Goal: Information Seeking & Learning: Learn about a topic

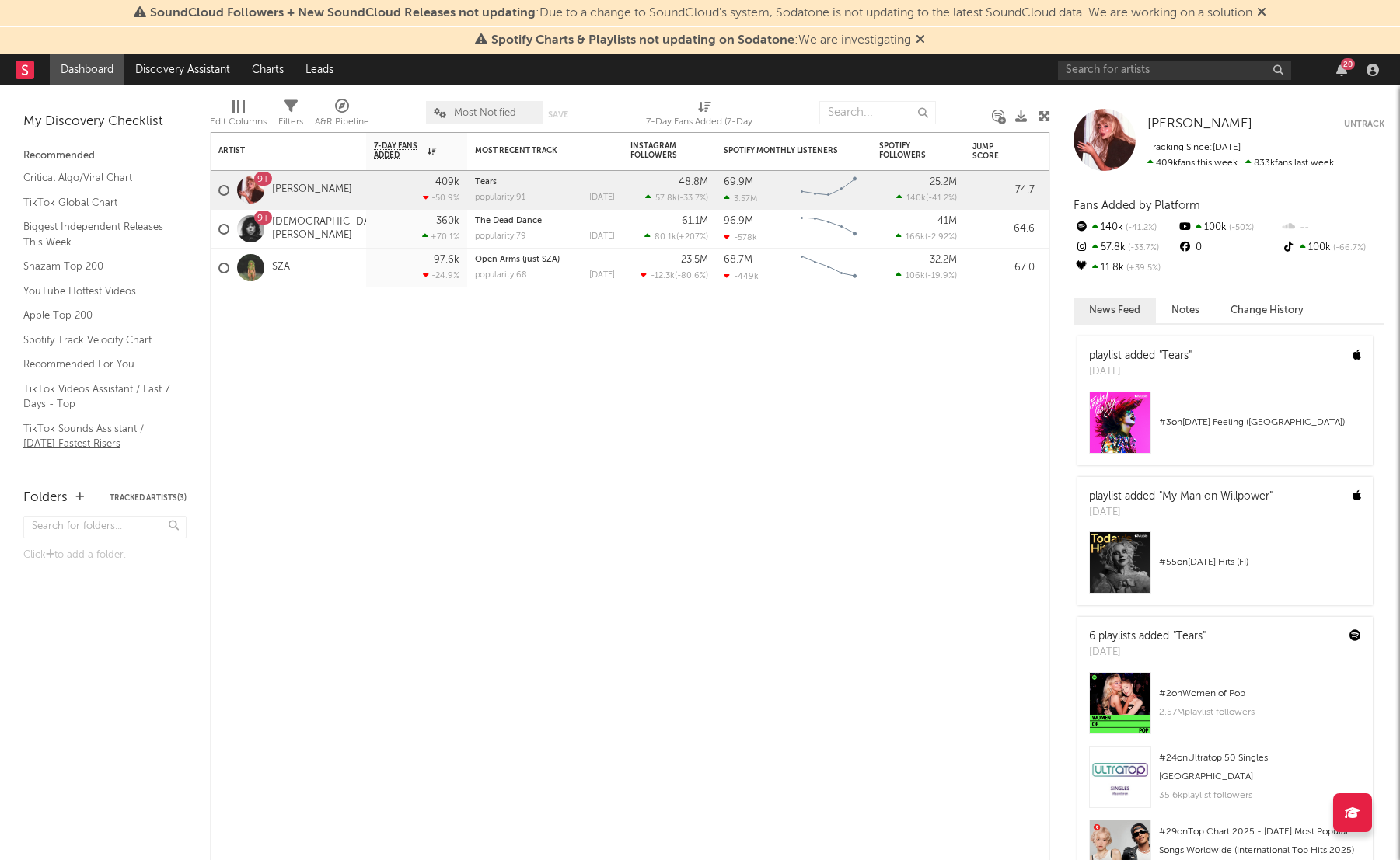
click at [76, 445] on link "TikTok Sounds Assistant / [DATE] Fastest Risers" at bounding box center [97, 437] width 148 height 32
click at [89, 268] on link "Shazam Top 200" at bounding box center [97, 266] width 148 height 17
click at [95, 400] on link "TikTok Videos Assistant / Last 7 Days - Top" at bounding box center [97, 397] width 148 height 32
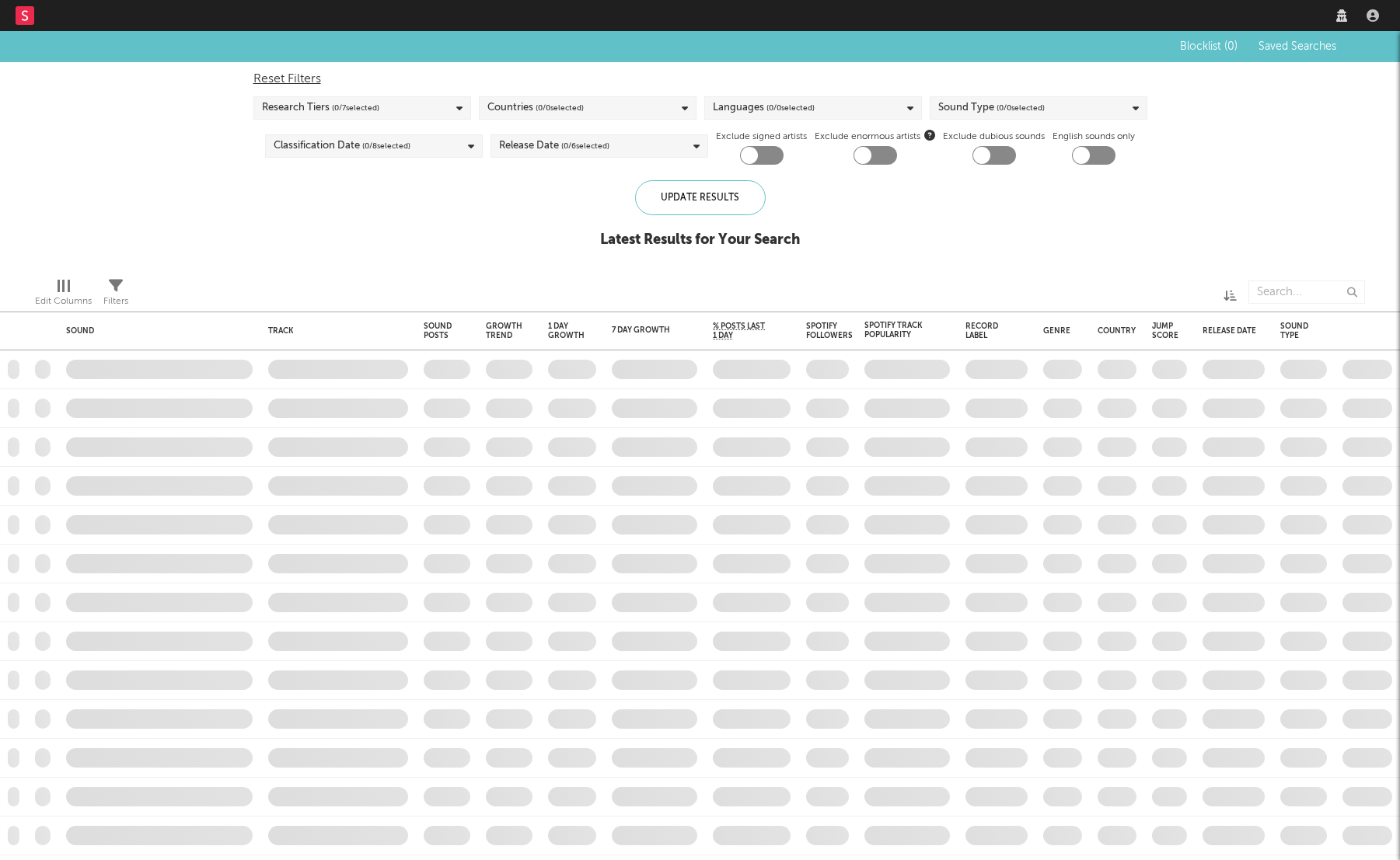
checkbox input "true"
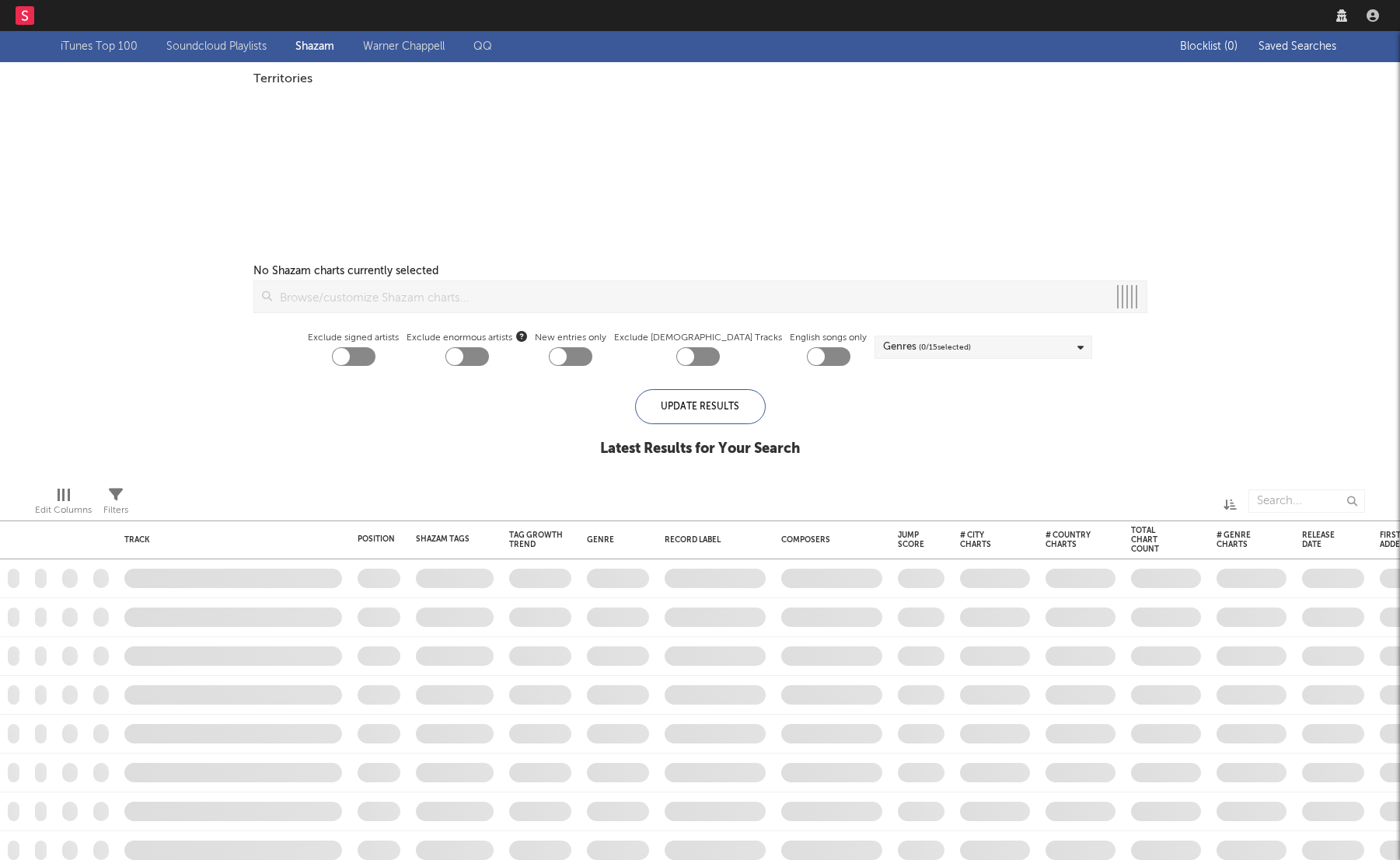
checkbox input "true"
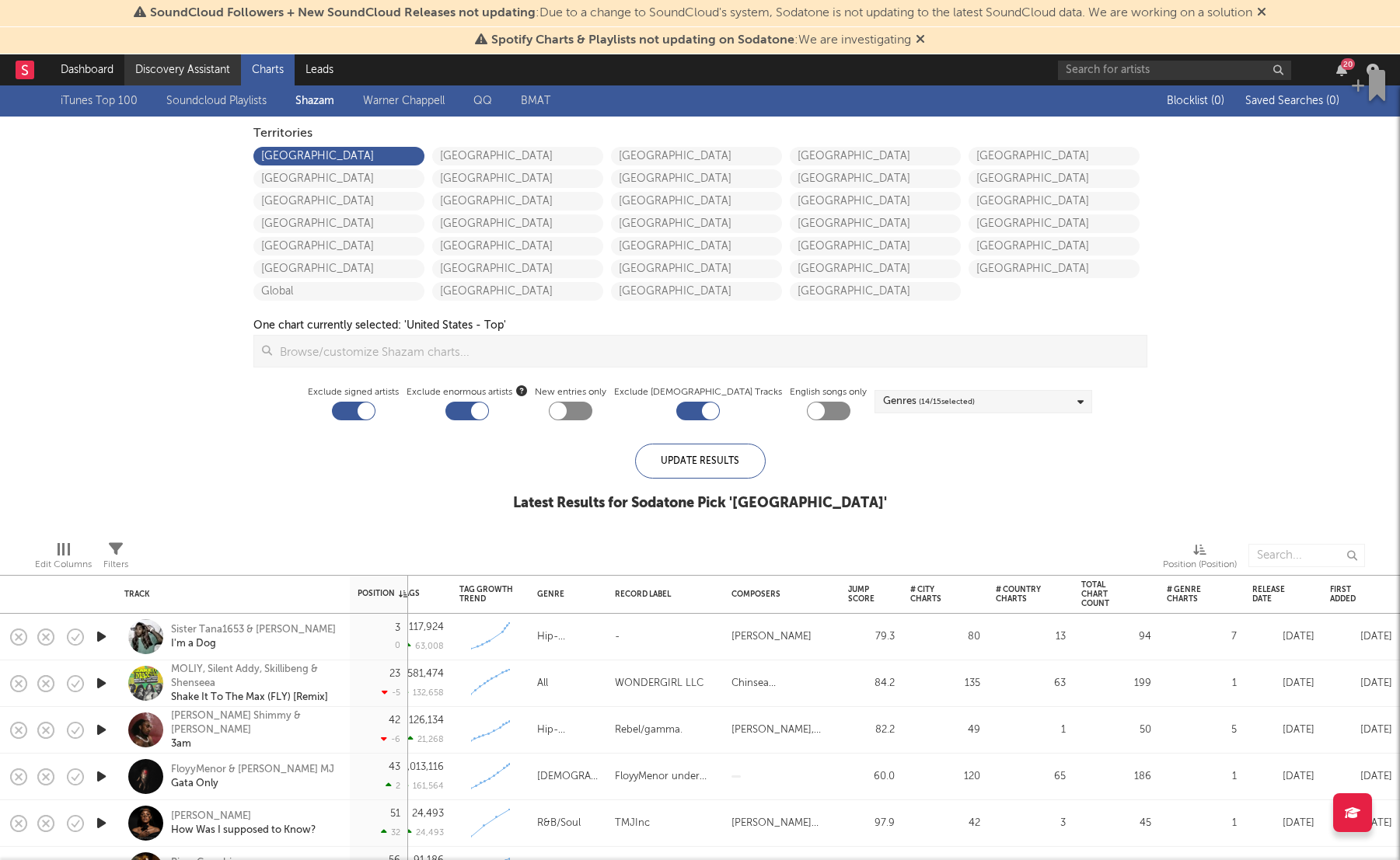
click at [174, 78] on link "Discovery Assistant" at bounding box center [182, 69] width 117 height 31
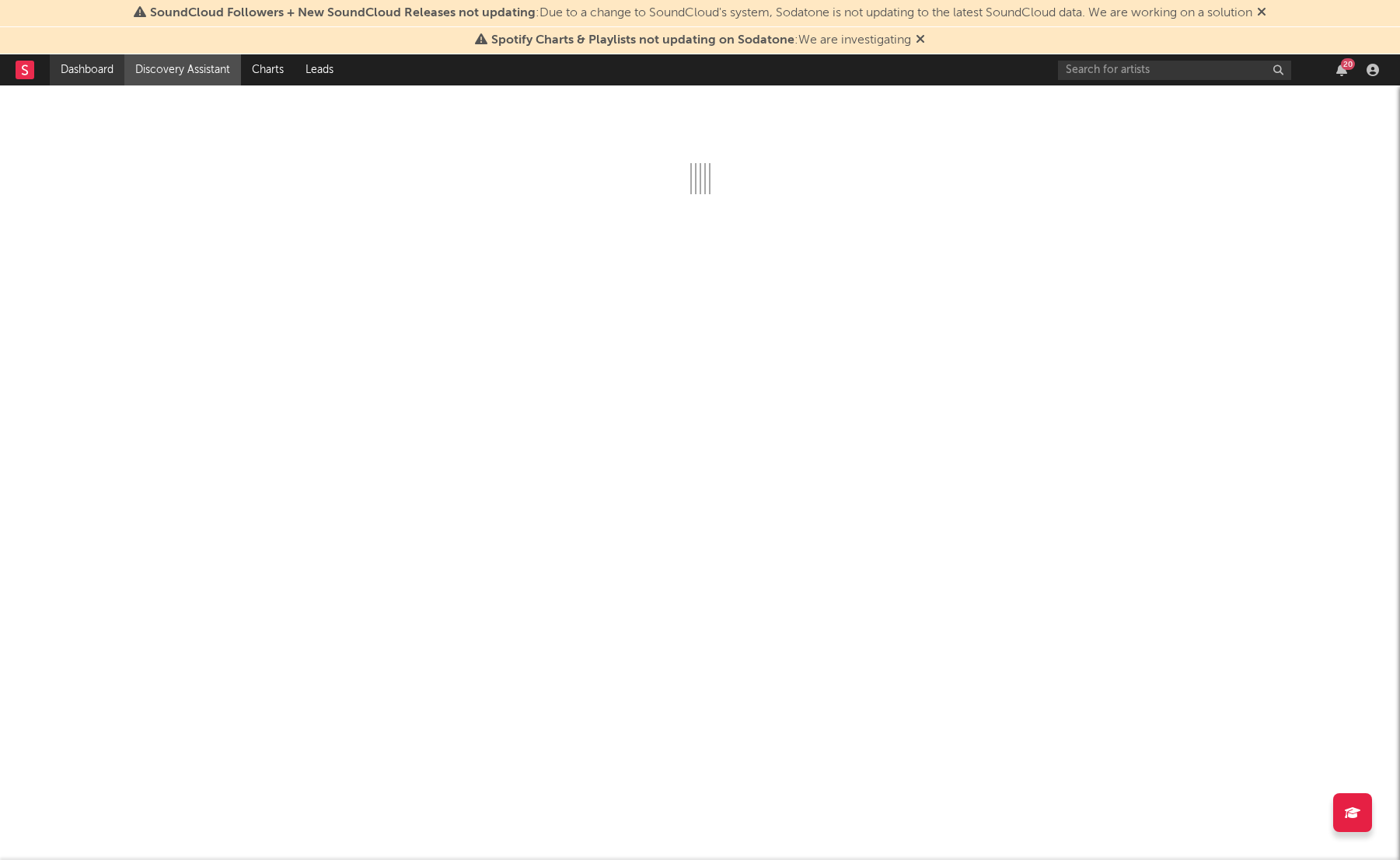
click at [97, 73] on link "Dashboard" at bounding box center [87, 69] width 74 height 31
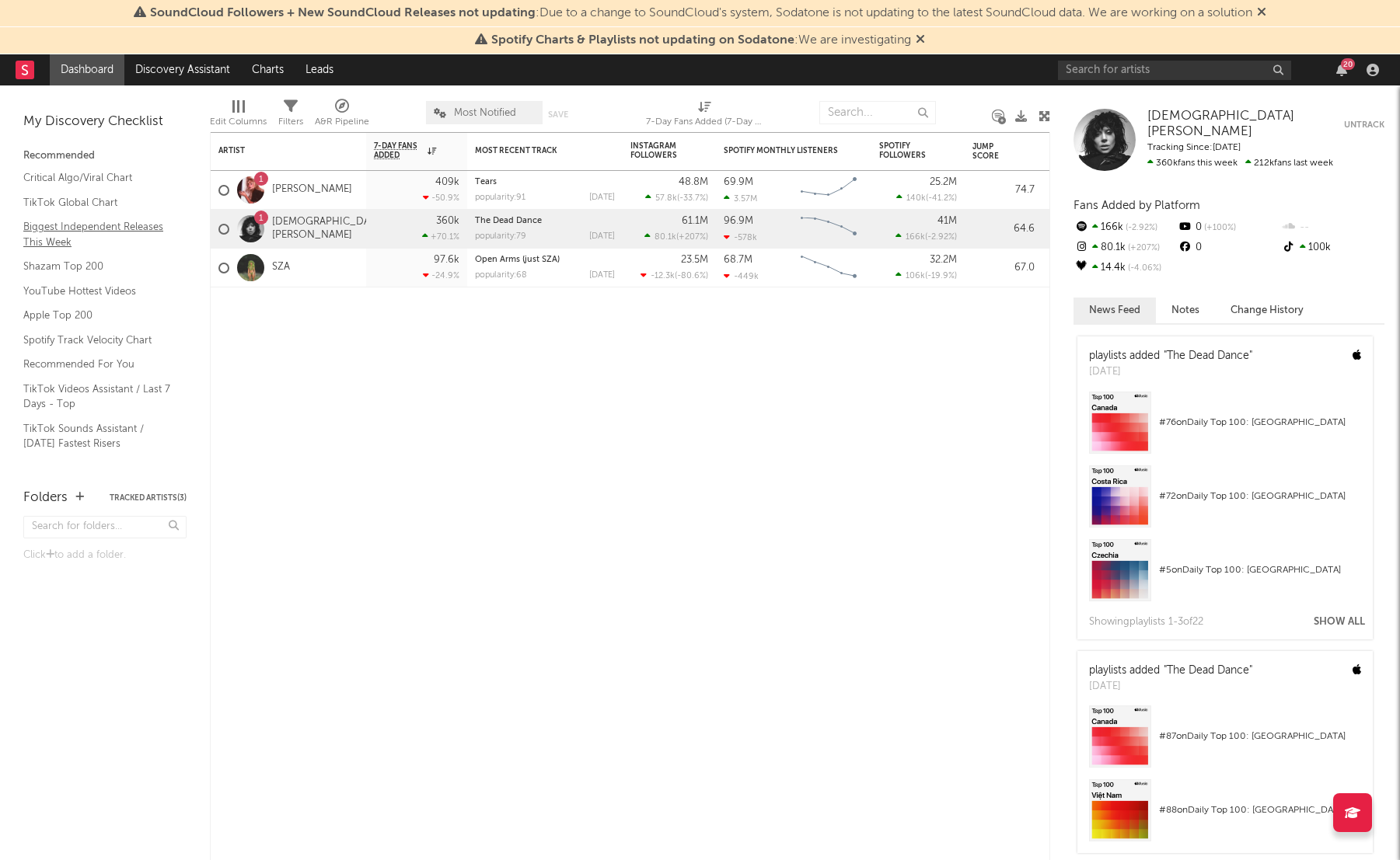
click at [73, 227] on link "Biggest Independent Releases This Week" at bounding box center [97, 234] width 148 height 32
click at [100, 208] on link "TikTok Global Chart" at bounding box center [97, 203] width 148 height 17
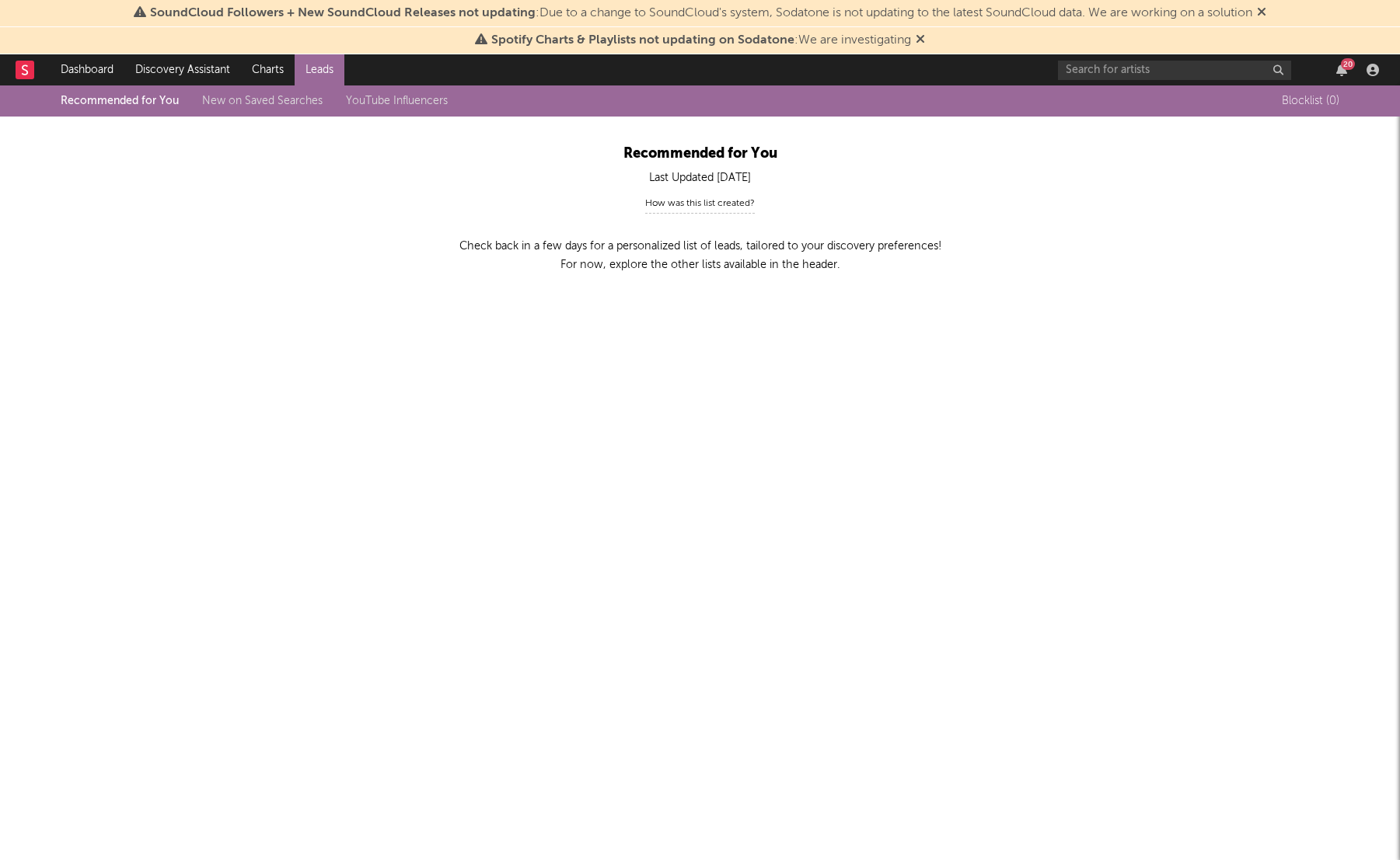
click at [254, 103] on link "New on Saved Searches" at bounding box center [262, 101] width 121 height 11
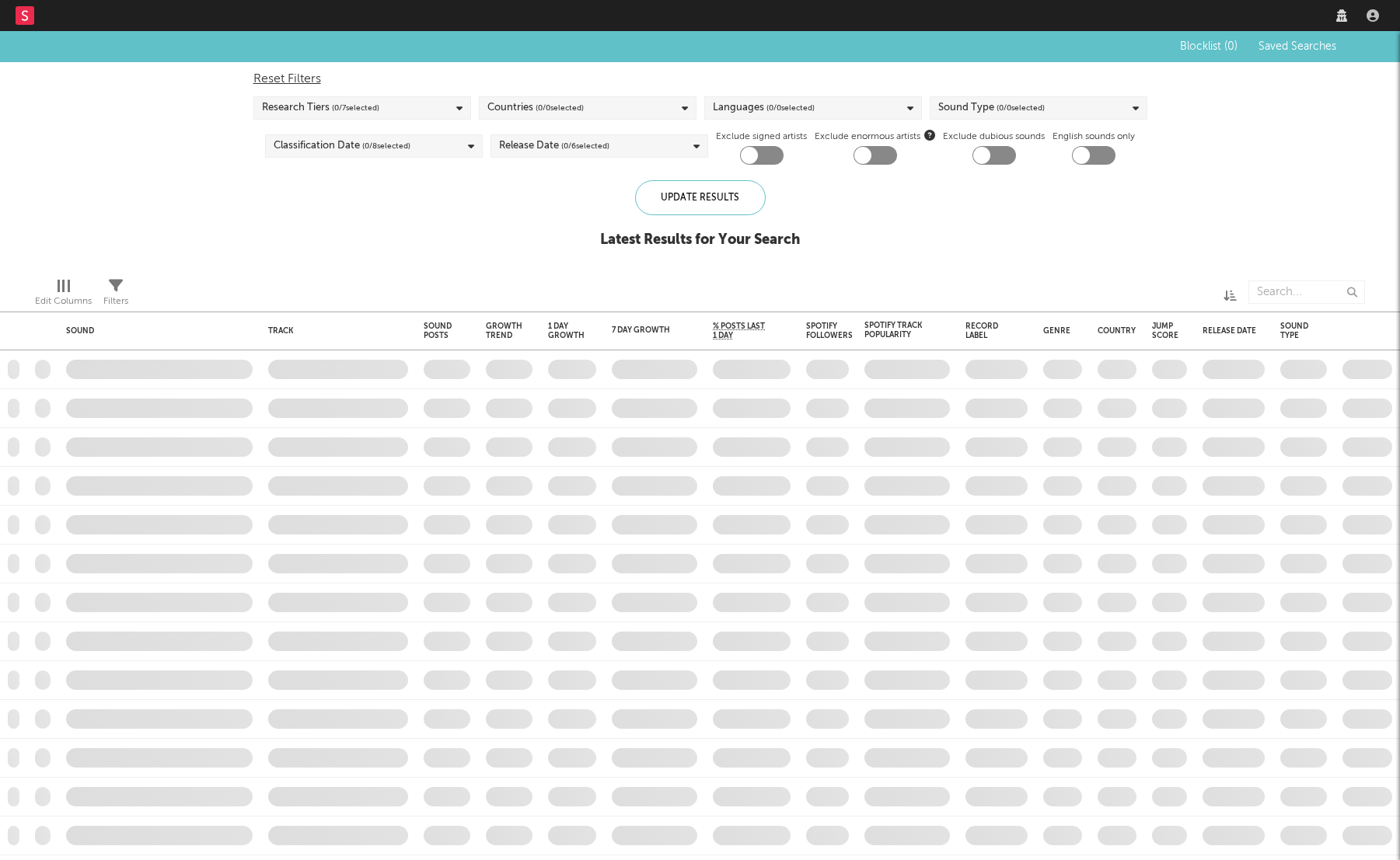
checkbox input "true"
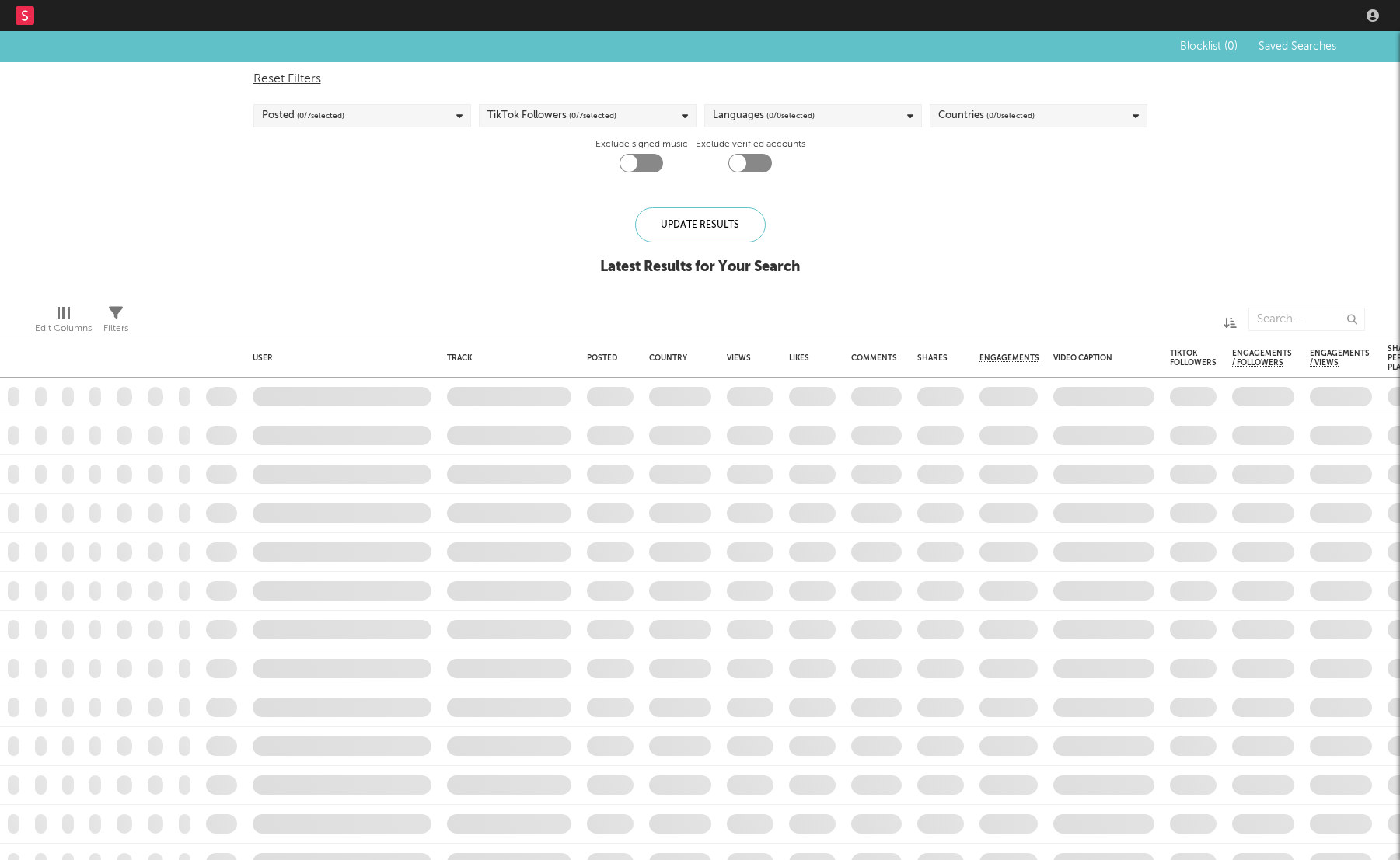
checkbox input "true"
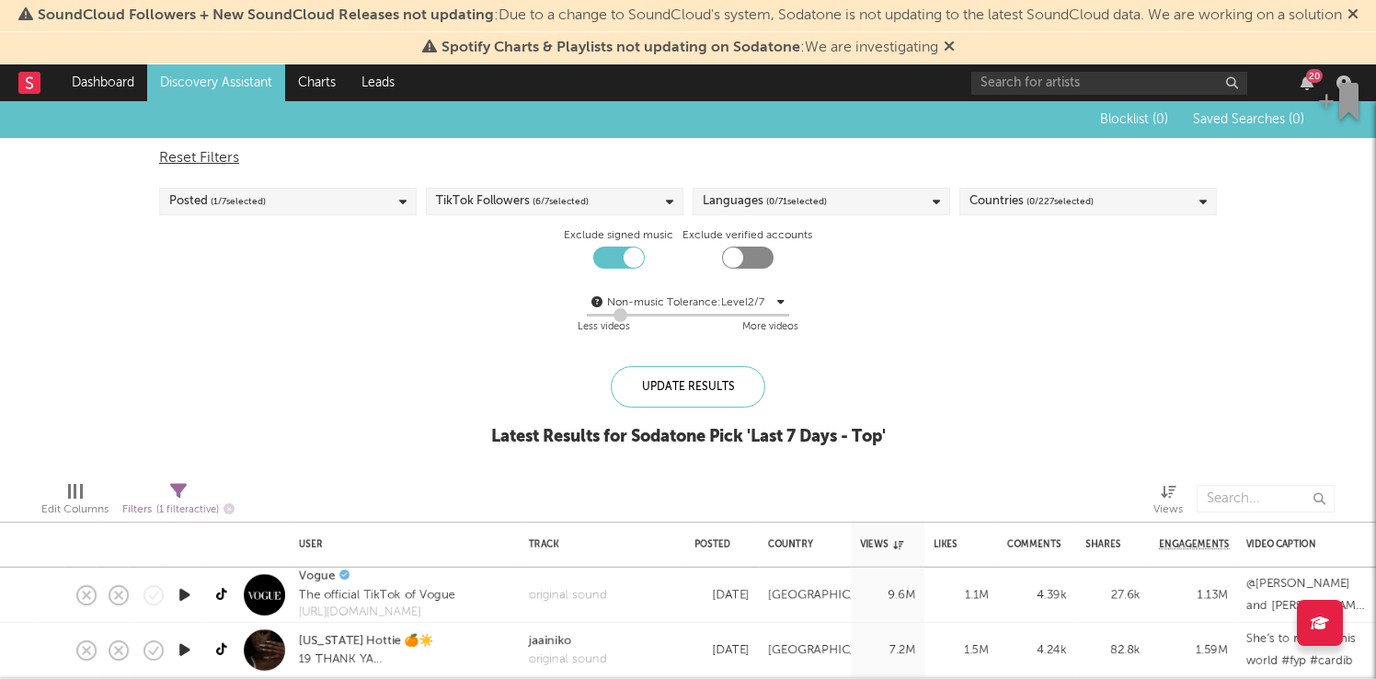
click at [1043, 324] on div "Non-music Tolerance: Level 2 / 7 2 Less videos More videos" at bounding box center [688, 315] width 1058 height 47
